Goal: Communication & Community: Ask a question

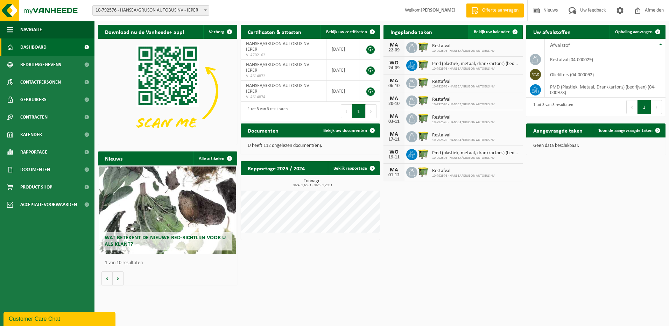
click at [494, 33] on span "Bekijk uw kalender" at bounding box center [492, 32] width 36 height 5
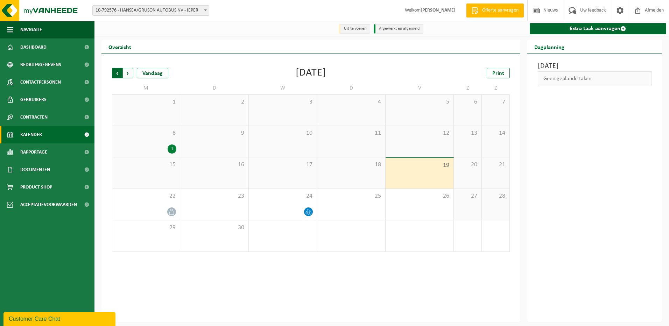
click at [129, 73] on span "Volgende" at bounding box center [128, 73] width 10 height 10
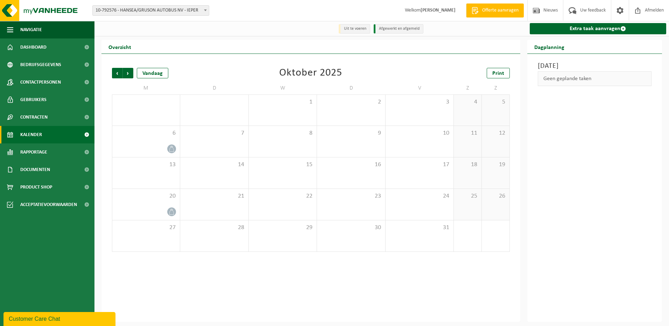
click at [129, 73] on span "Volgende" at bounding box center [128, 73] width 10 height 10
click at [33, 320] on div "Customer Care Chat" at bounding box center [59, 319] width 101 height 8
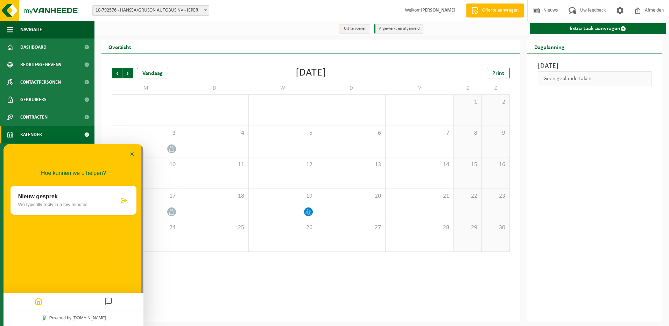
click at [68, 203] on p "We typically reply in a few minutes" at bounding box center [68, 204] width 101 height 5
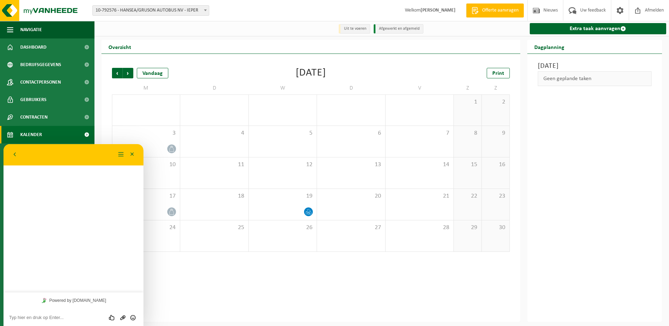
click at [62, 317] on textarea at bounding box center [73, 318] width 129 height 6
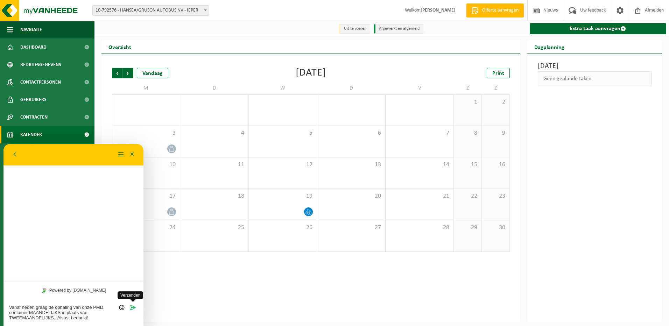
type textarea "Vanaf heden graag de ophaling van onze PMD container MAANDELIJKS in plaats van …"
click at [132, 308] on icon "Verzenden" at bounding box center [133, 307] width 6 height 6
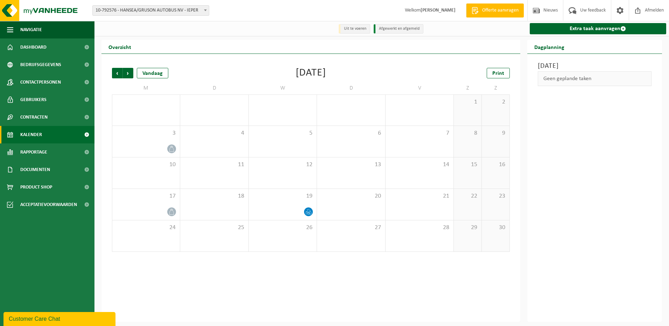
click at [83, 249] on ul "Navigatie Offerte aanvragen Nieuws Uw feedback Afmelden Dashboard Bedrijfsgegev…" at bounding box center [47, 173] width 94 height 305
click at [99, 321] on div "Customer Care Chat" at bounding box center [59, 319] width 101 height 8
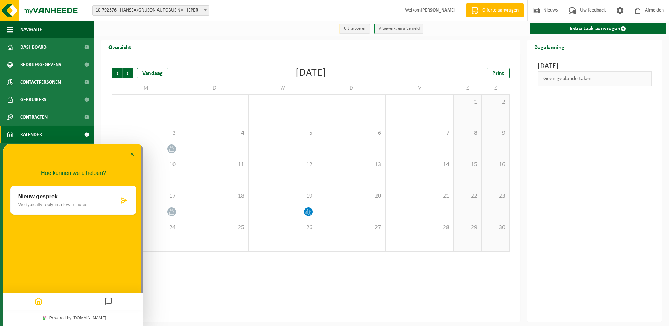
click at [164, 271] on div "Vorige Volgende Vandaag [DATE] Print M D W D V Z Z 27 28 29 30 31 1 2 3 4 5 6 7…" at bounding box center [310, 188] width 419 height 268
click at [134, 156] on button "Minimaliseer" at bounding box center [132, 154] width 11 height 10
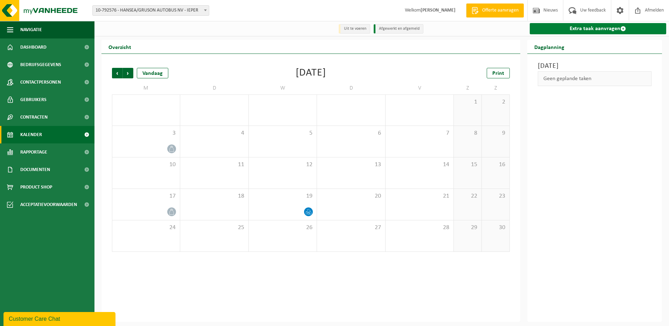
click at [622, 28] on span at bounding box center [624, 29] width 6 height 6
